Goal: Task Accomplishment & Management: Understand process/instructions

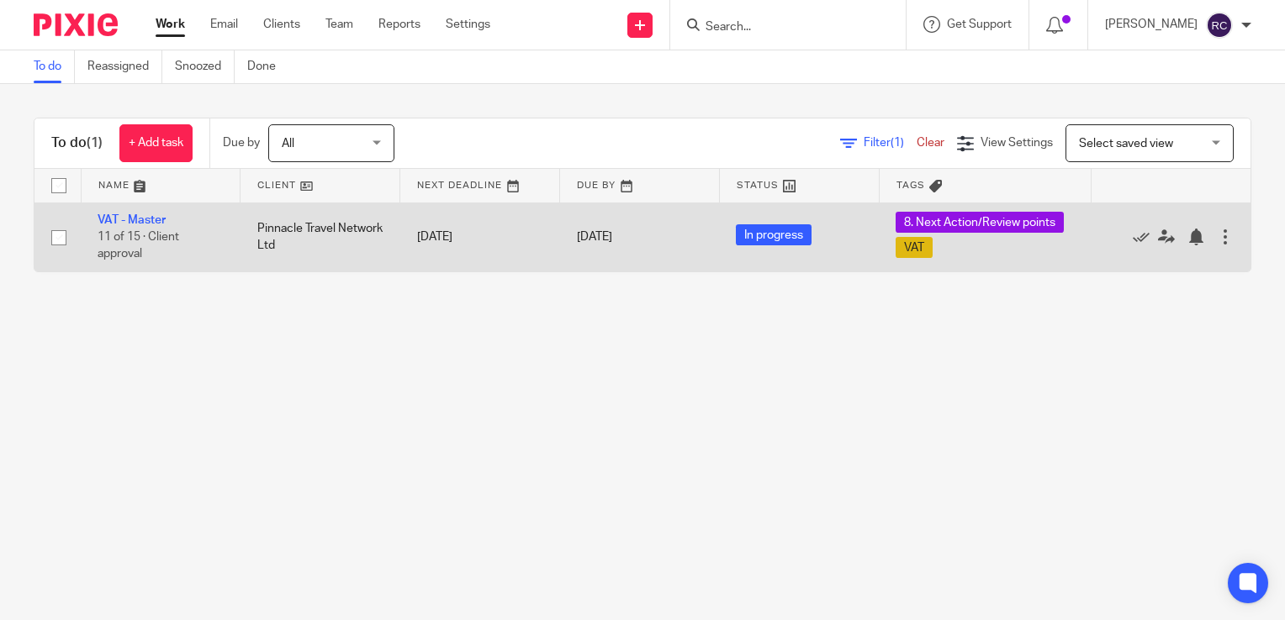
click at [262, 228] on td "Pinnacle Travel Network Ltd" at bounding box center [320, 237] width 160 height 69
click at [131, 217] on link "VAT - Master" at bounding box center [132, 220] width 68 height 12
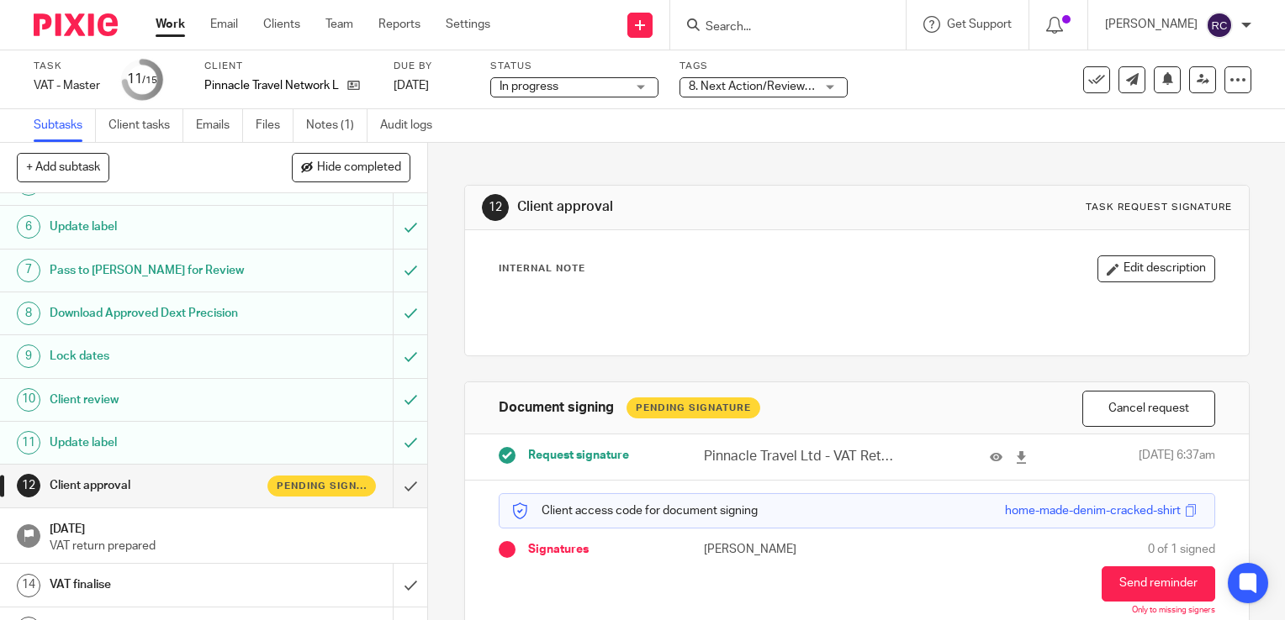
scroll to position [243, 0]
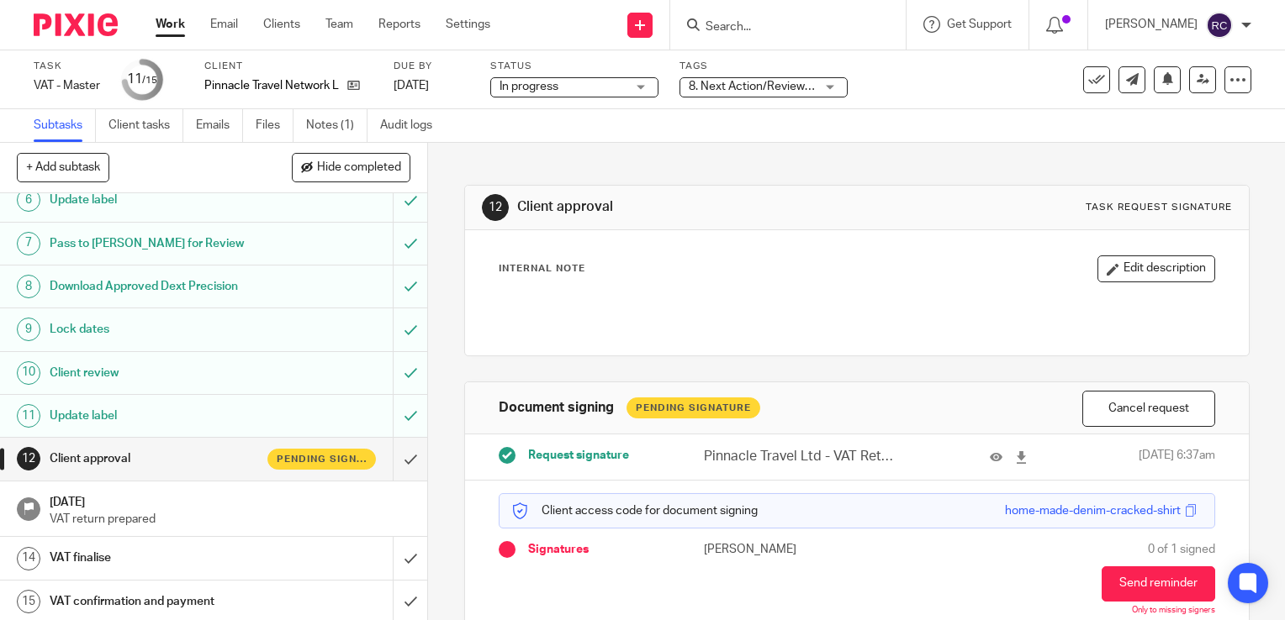
click at [131, 455] on h1 "Client approval" at bounding box center [159, 458] width 218 height 25
